Goal: Check status: Verify the current state of an ongoing process or item

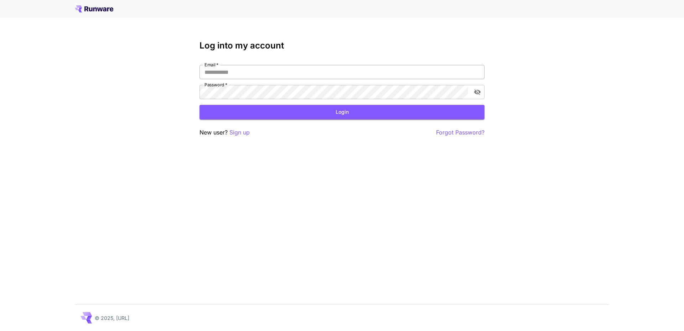
click at [252, 66] on input "Email   *" at bounding box center [342, 72] width 285 height 14
type input "**********"
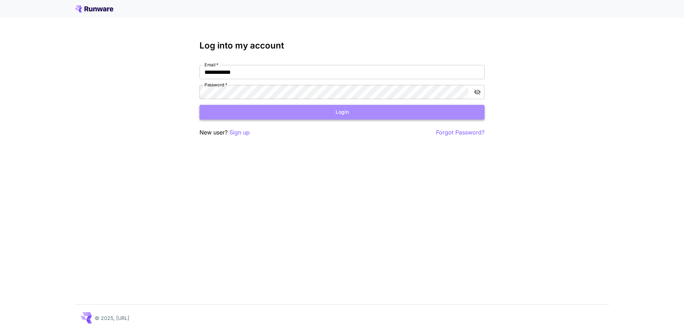
click at [239, 107] on button "Login" at bounding box center [342, 112] width 285 height 15
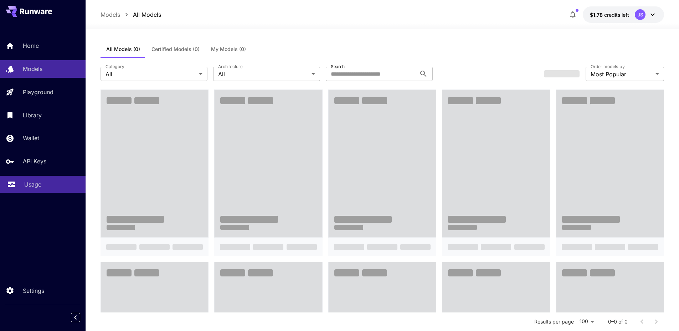
click at [40, 188] on p "Usage" at bounding box center [32, 184] width 17 height 9
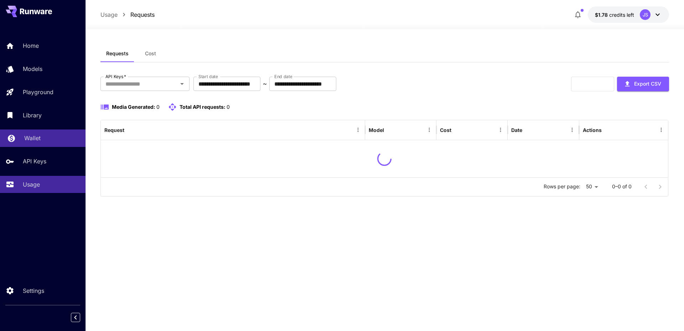
click at [36, 145] on link "Wallet" at bounding box center [43, 137] width 86 height 17
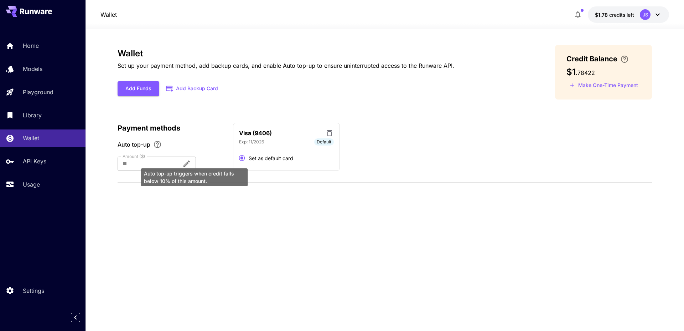
click at [192, 163] on div "Auto top-up triggers when credit falls below 10% of this amount." at bounding box center [194, 175] width 108 height 24
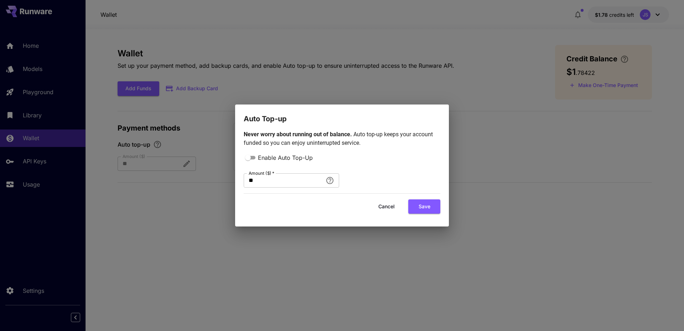
click at [386, 208] on button "Cancel" at bounding box center [387, 206] width 32 height 15
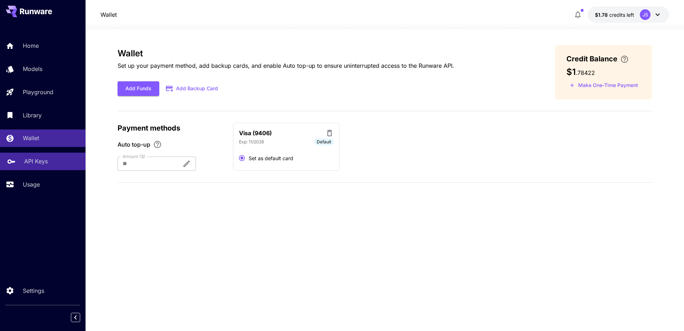
click at [52, 161] on div "API Keys" at bounding box center [52, 161] width 56 height 9
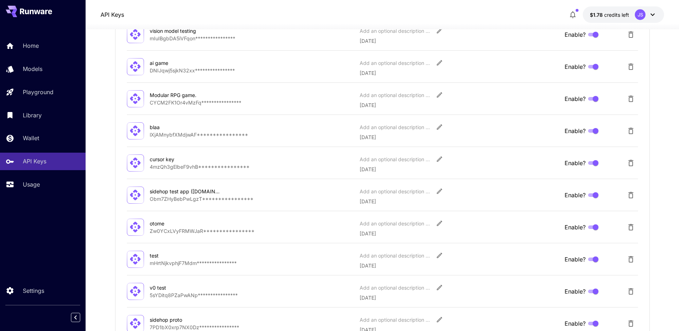
scroll to position [350, 0]
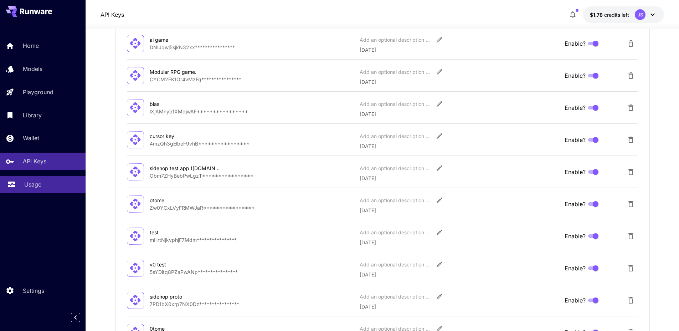
click at [30, 187] on p "Usage" at bounding box center [32, 184] width 17 height 9
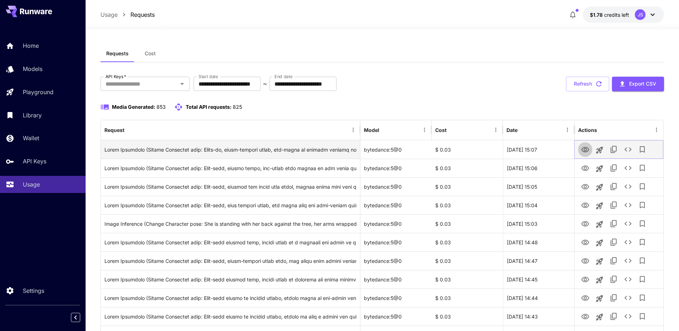
click at [587, 149] on icon "View" at bounding box center [585, 149] width 9 height 9
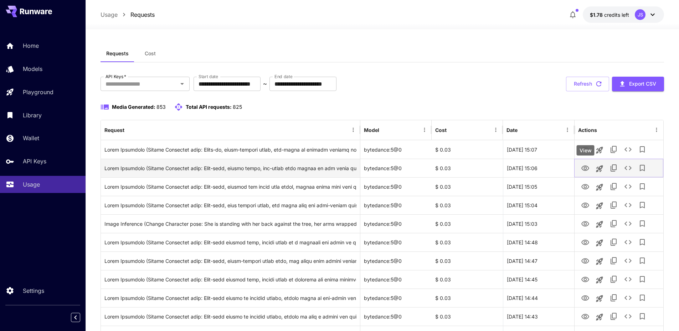
click at [583, 166] on icon "View" at bounding box center [585, 167] width 8 height 5
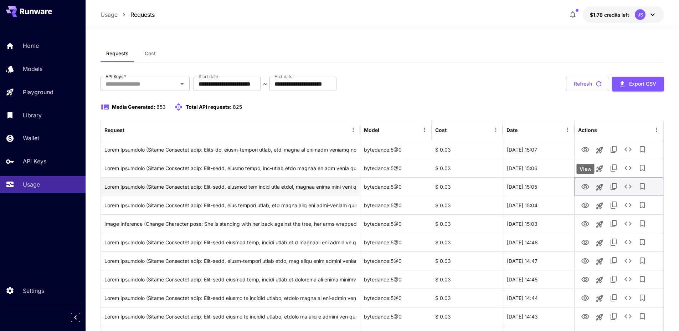
click at [584, 184] on icon "View" at bounding box center [585, 186] width 8 height 5
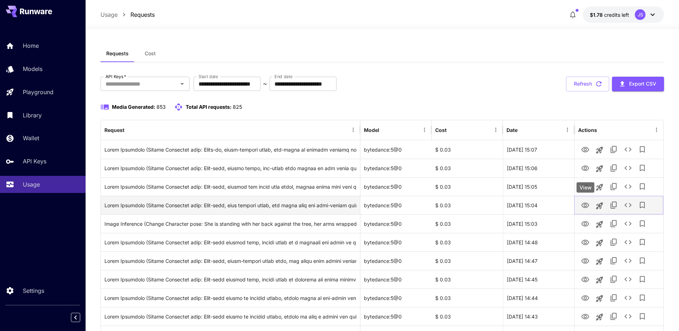
click at [585, 206] on icon "View" at bounding box center [585, 204] width 8 height 5
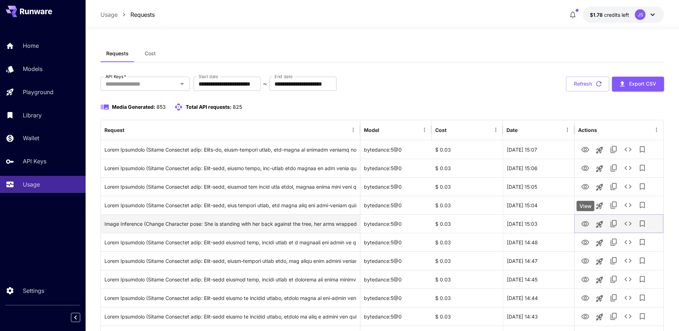
click at [586, 220] on icon "View" at bounding box center [585, 223] width 9 height 9
